Goal: Information Seeking & Learning: Learn about a topic

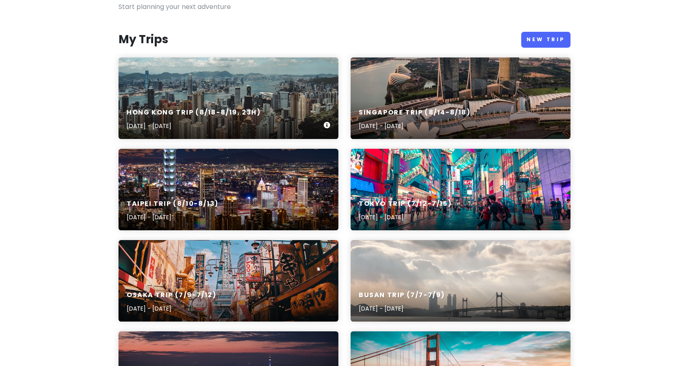
scroll to position [82, 0]
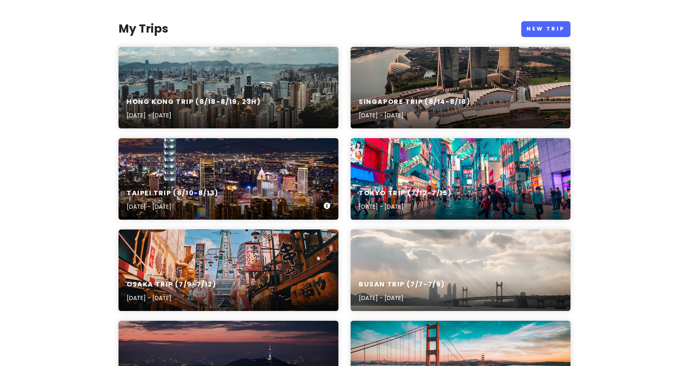
drag, startPoint x: 188, startPoint y: 156, endPoint x: 165, endPoint y: 163, distance: 24.1
click at [165, 163] on div "Taipei Trip (8/10-8/13) [DATE] - [DATE]" at bounding box center [228, 178] width 220 height 81
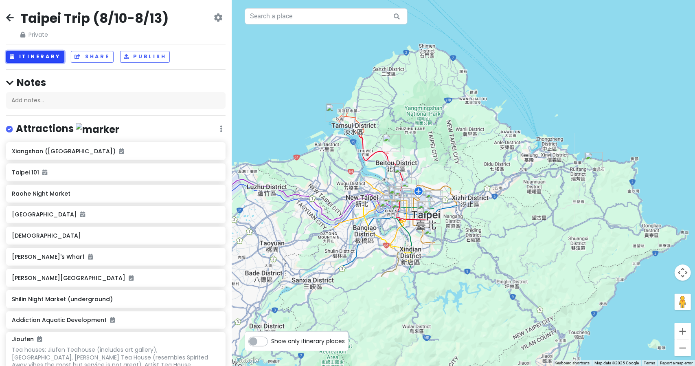
click at [40, 55] on button "Itinerary" at bounding box center [35, 57] width 58 height 12
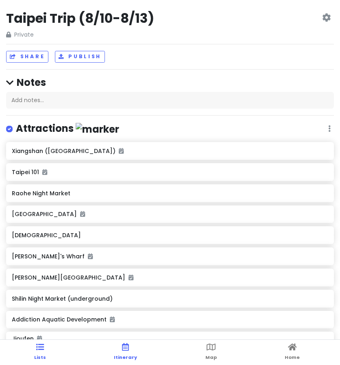
click at [127, 353] on link "Itinerary" at bounding box center [125, 352] width 23 height 25
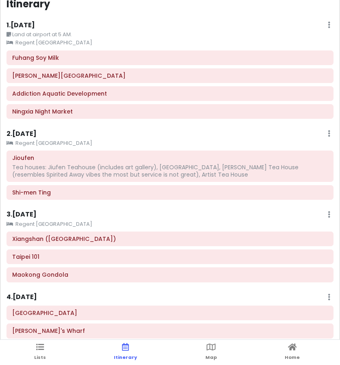
scroll to position [11, 0]
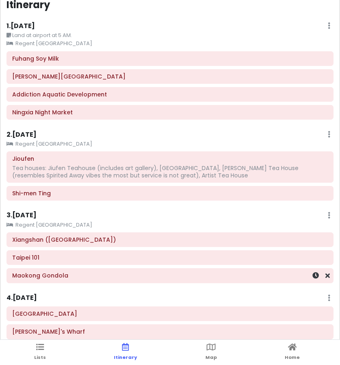
click at [59, 276] on h6 "Maokong Gondola" at bounding box center [170, 275] width 316 height 7
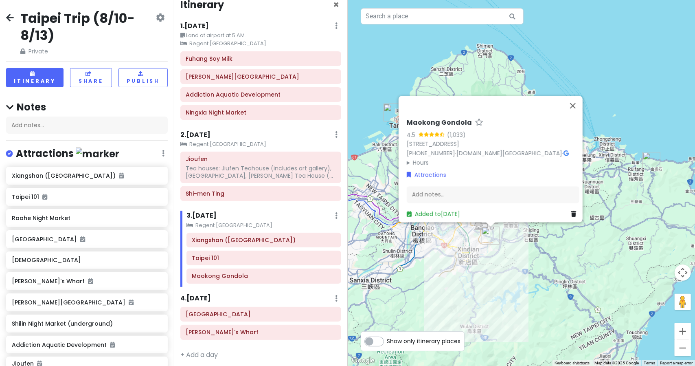
click at [407, 158] on summary "Hours" at bounding box center [493, 162] width 173 height 9
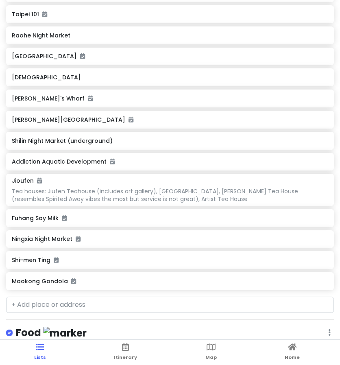
scroll to position [0, 0]
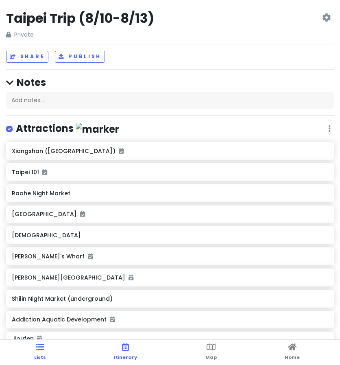
click at [120, 349] on link "Itinerary" at bounding box center [125, 352] width 23 height 25
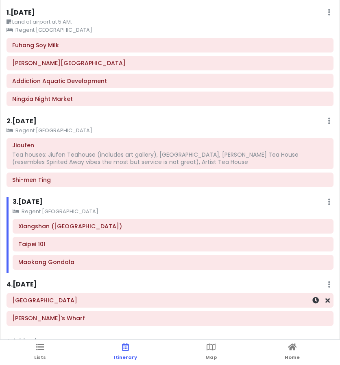
scroll to position [12, 0]
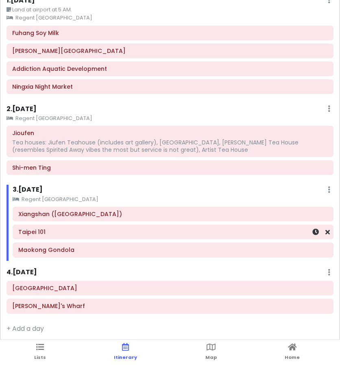
drag, startPoint x: 193, startPoint y: 223, endPoint x: 243, endPoint y: 236, distance: 51.3
click at [193, 225] on div "Taipei 101" at bounding box center [173, 232] width 320 height 14
click at [303, 251] on div at bounding box center [316, 250] width 27 height 14
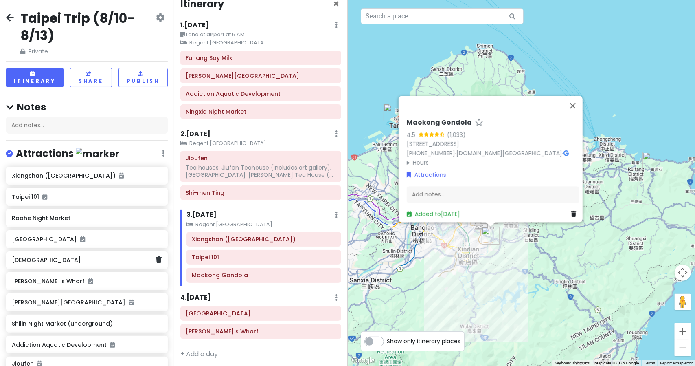
click at [40, 261] on h6 "[DEMOGRAPHIC_DATA]" at bounding box center [84, 259] width 144 height 7
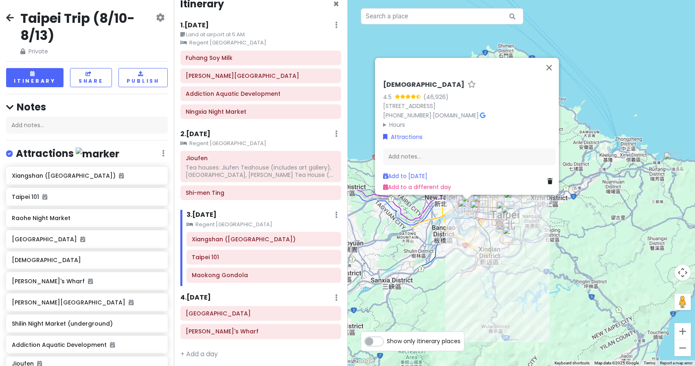
click at [466, 224] on div "[GEOGRAPHIC_DATA] [STREET_ADDRESS] [PHONE_NUMBER] · [DOMAIN_NAME] · Hours [DATE…" at bounding box center [522, 183] width 348 height 366
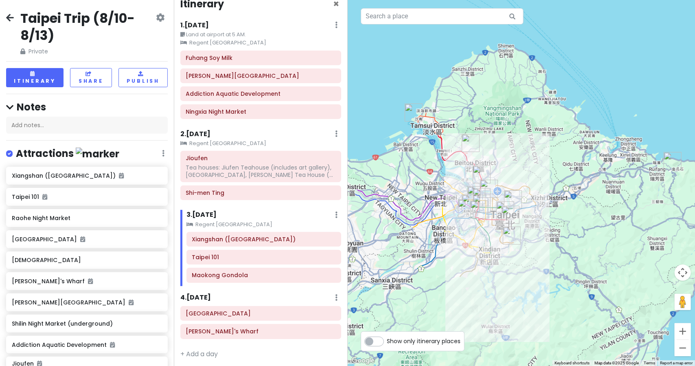
click at [466, 224] on div at bounding box center [522, 183] width 348 height 366
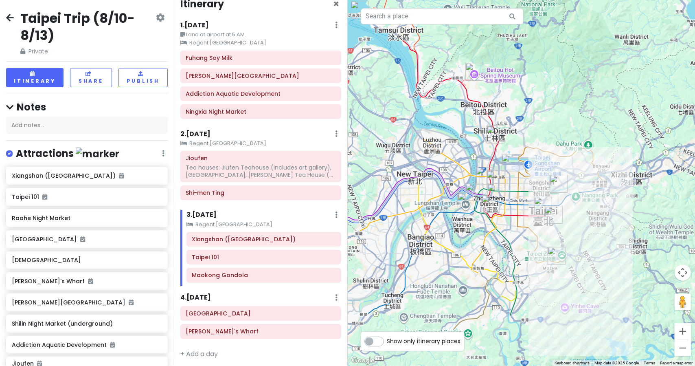
click at [466, 224] on div at bounding box center [522, 183] width 348 height 366
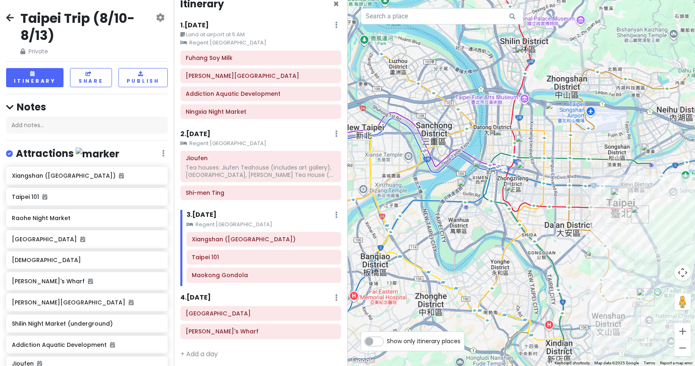
click at [488, 225] on div at bounding box center [522, 183] width 348 height 366
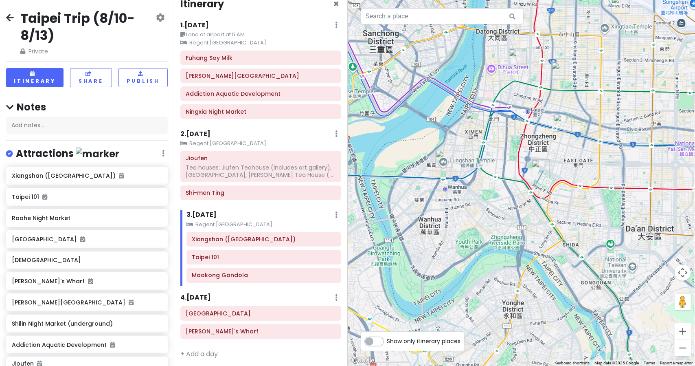
click at [489, 170] on div at bounding box center [522, 183] width 348 height 366
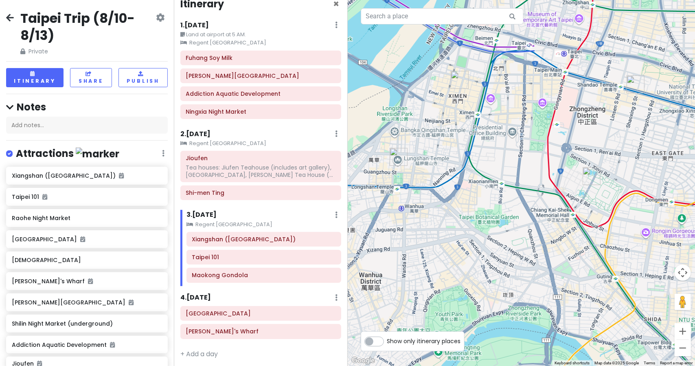
click at [398, 154] on img "Lungshan Temple" at bounding box center [399, 157] width 18 height 18
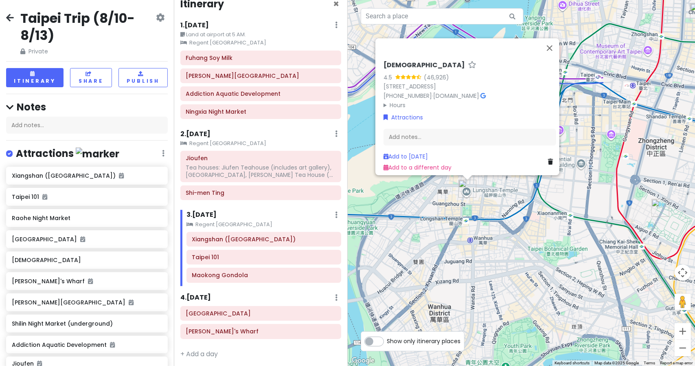
click at [502, 219] on div "[GEOGRAPHIC_DATA] [STREET_ADDRESS] [PHONE_NUMBER] · [DOMAIN_NAME] · Hours [DATE…" at bounding box center [522, 183] width 348 height 366
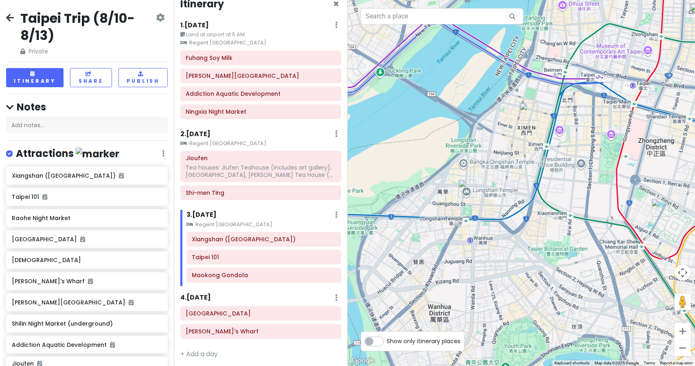
click at [661, 211] on img "Chiang Kai-shek Memorial Hall" at bounding box center [660, 208] width 18 height 18
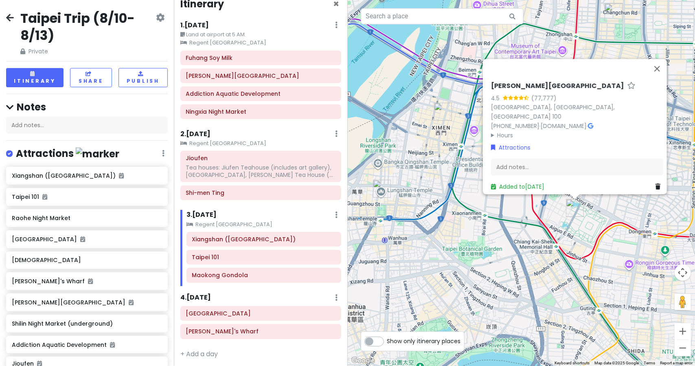
click at [442, 241] on div "[PERSON_NAME][GEOGRAPHIC_DATA] 4.5 (77,777) [GEOGRAPHIC_DATA], [GEOGRAPHIC_DATA…" at bounding box center [522, 183] width 348 height 366
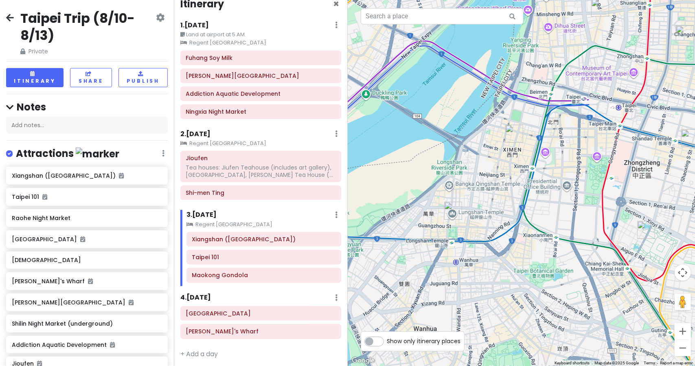
drag, startPoint x: 442, startPoint y: 241, endPoint x: 516, endPoint y: 263, distance: 77.4
click at [516, 263] on div at bounding box center [522, 183] width 348 height 366
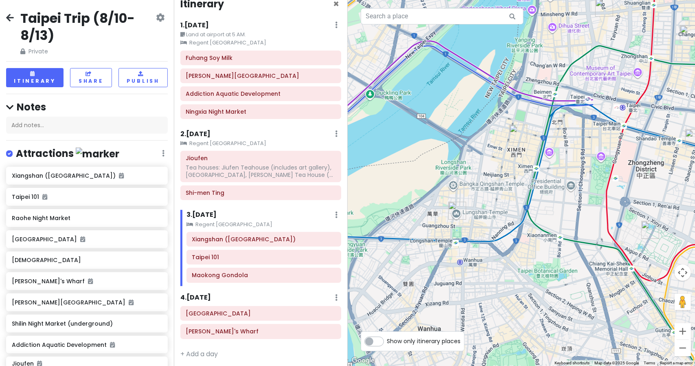
click at [519, 132] on img "Shi-men Ting" at bounding box center [518, 134] width 18 height 18
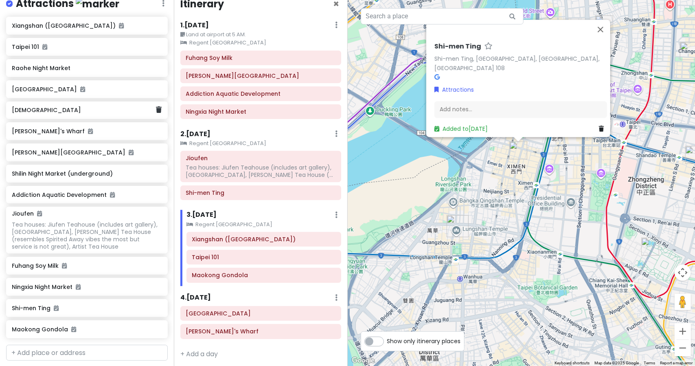
scroll to position [190, 0]
